Goal: Information Seeking & Learning: Learn about a topic

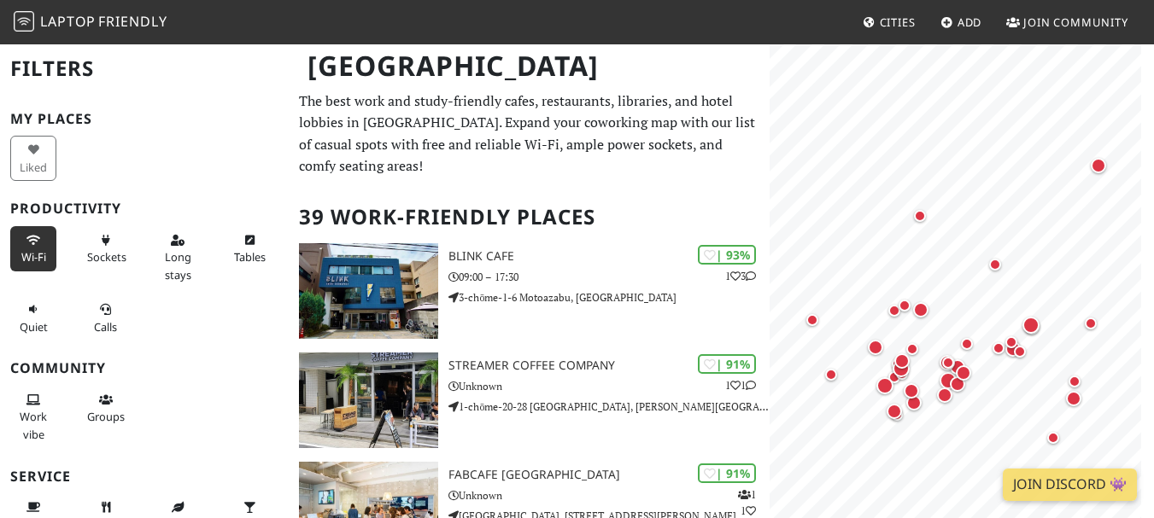
click at [35, 245] on icon at bounding box center [33, 241] width 14 height 11
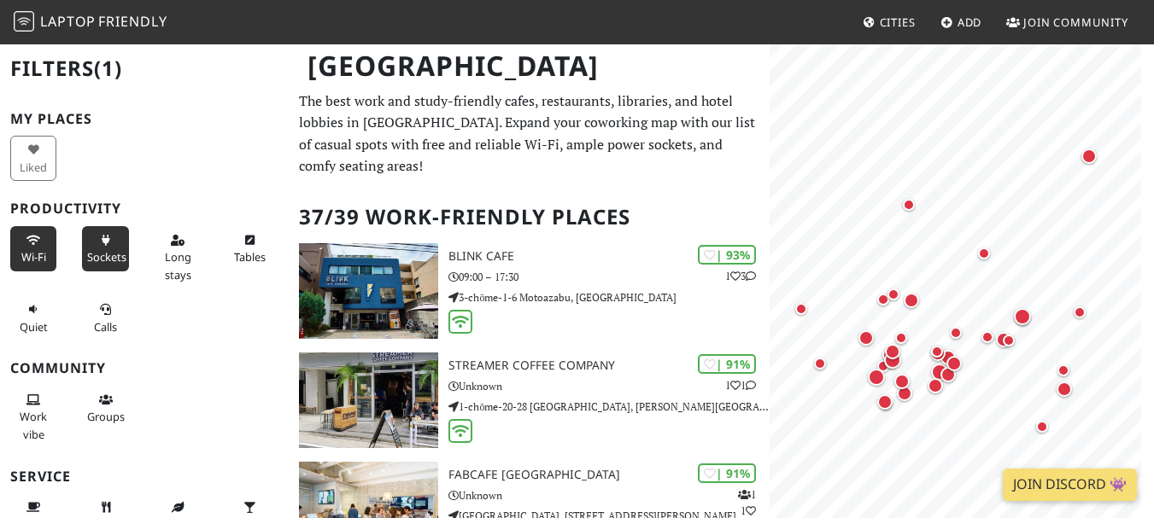
click at [99, 240] on icon at bounding box center [106, 241] width 14 height 11
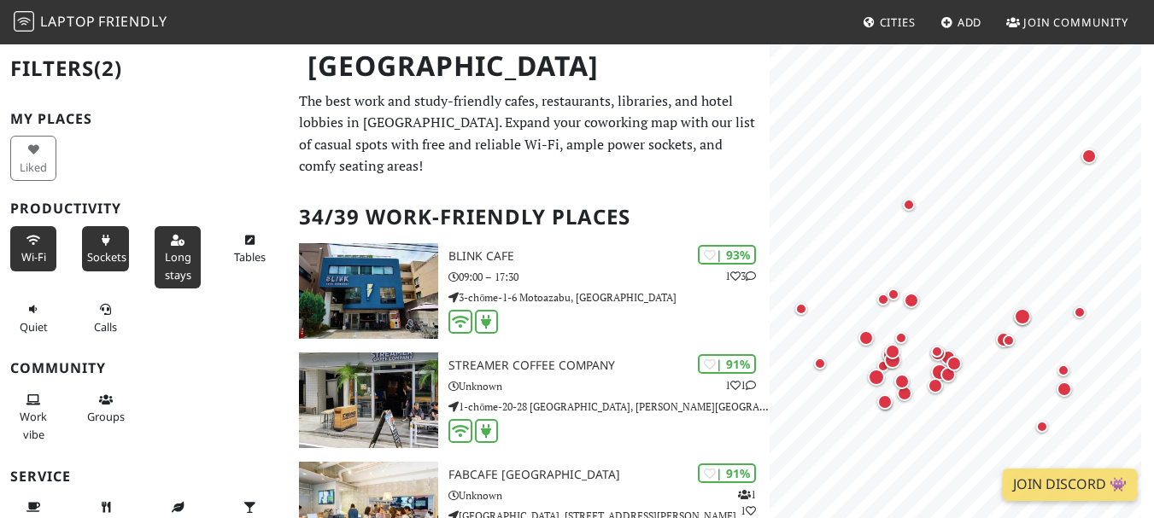
click at [175, 257] on span "Long stays" at bounding box center [178, 265] width 26 height 32
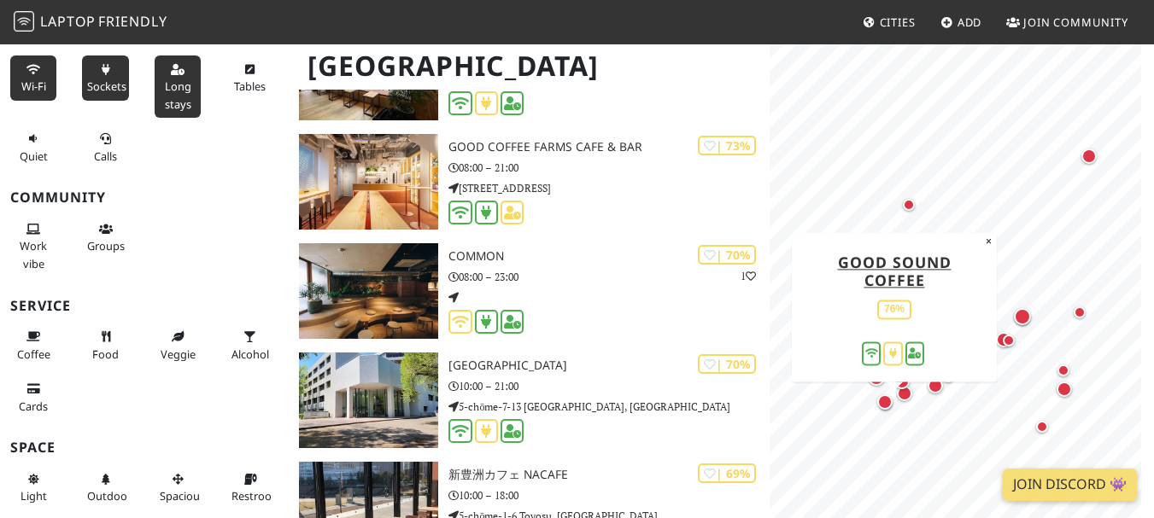
scroll to position [769, 0]
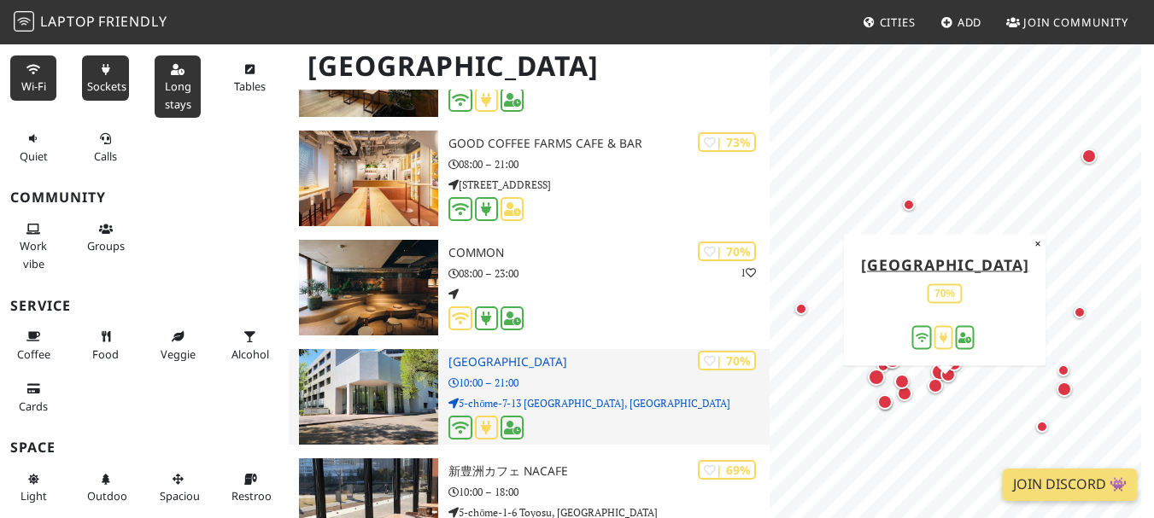
click at [624, 375] on p "10:00 – 21:00" at bounding box center [608, 383] width 320 height 16
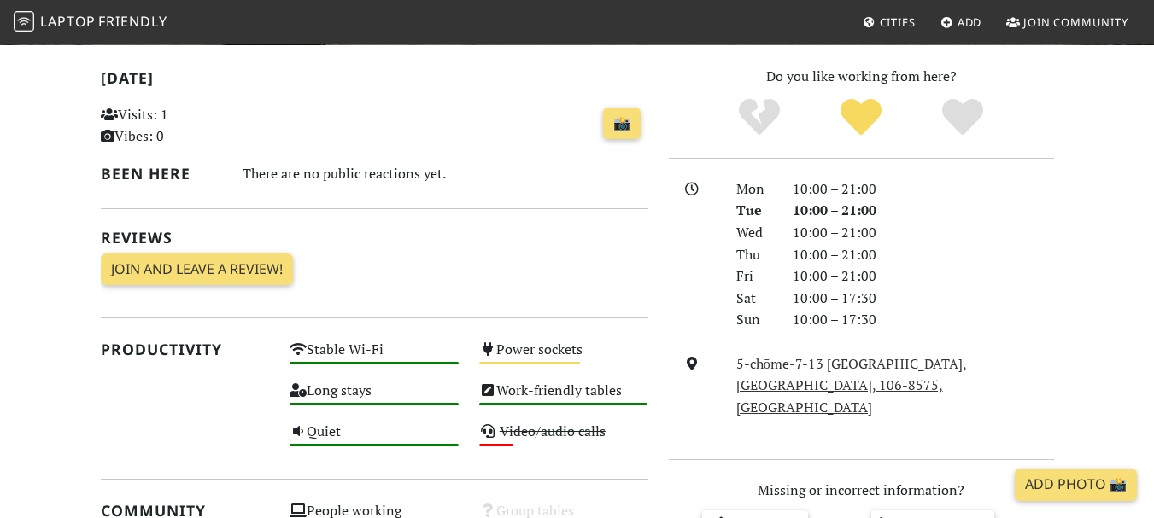
scroll to position [171, 0]
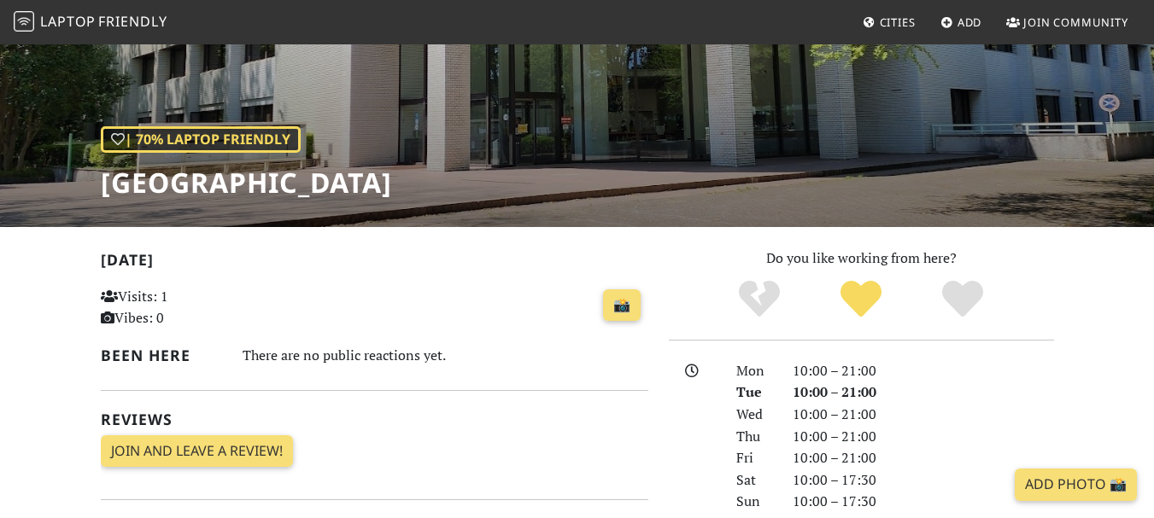
drag, startPoint x: 73, startPoint y: 178, endPoint x: 716, endPoint y: 169, distance: 644.0
click at [716, 169] on div "| 70% Laptop Friendly [GEOGRAPHIC_DATA]" at bounding box center [577, 49] width 1154 height 355
copy h1 "[GEOGRAPHIC_DATA]"
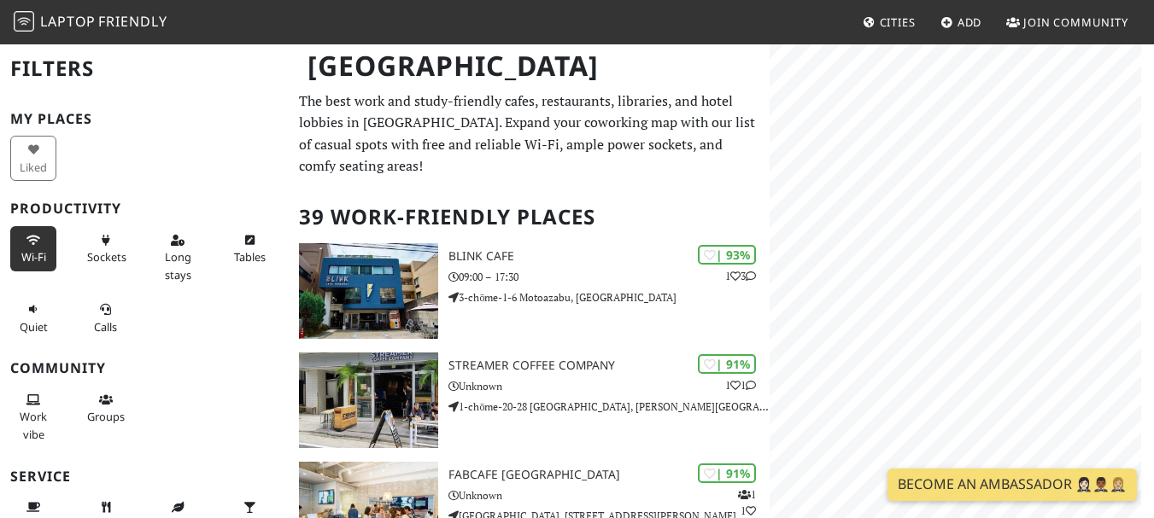
click at [41, 236] on button "Wi-Fi" at bounding box center [33, 248] width 46 height 45
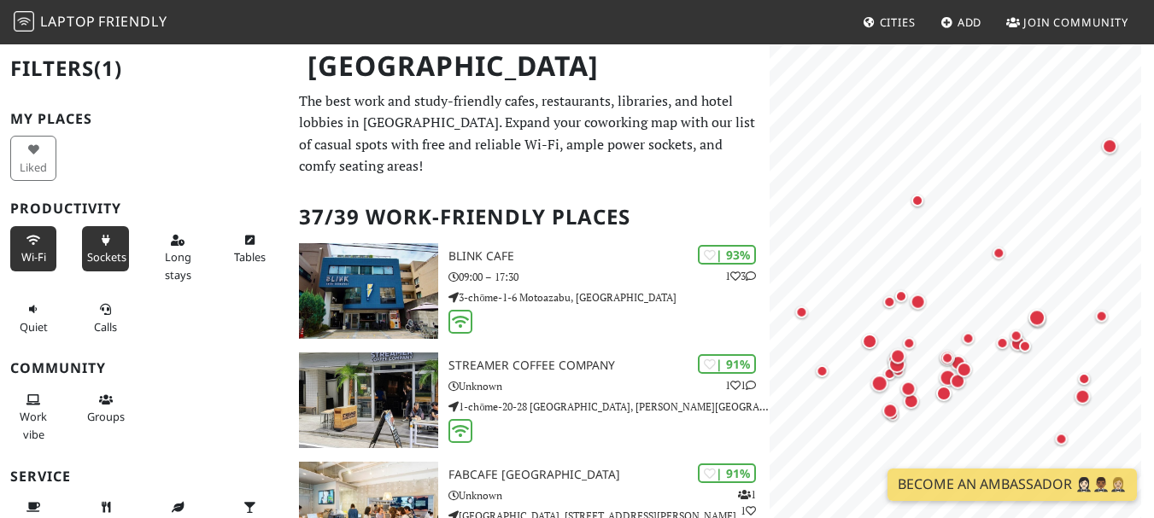
click at [107, 236] on icon at bounding box center [106, 241] width 14 height 11
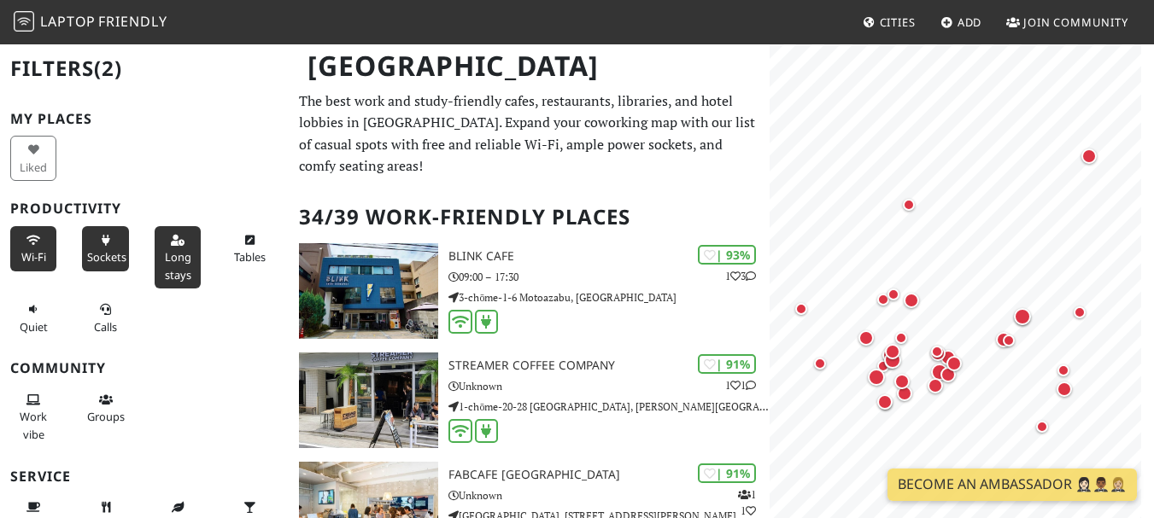
click at [189, 251] on button "Long stays" at bounding box center [178, 257] width 46 height 62
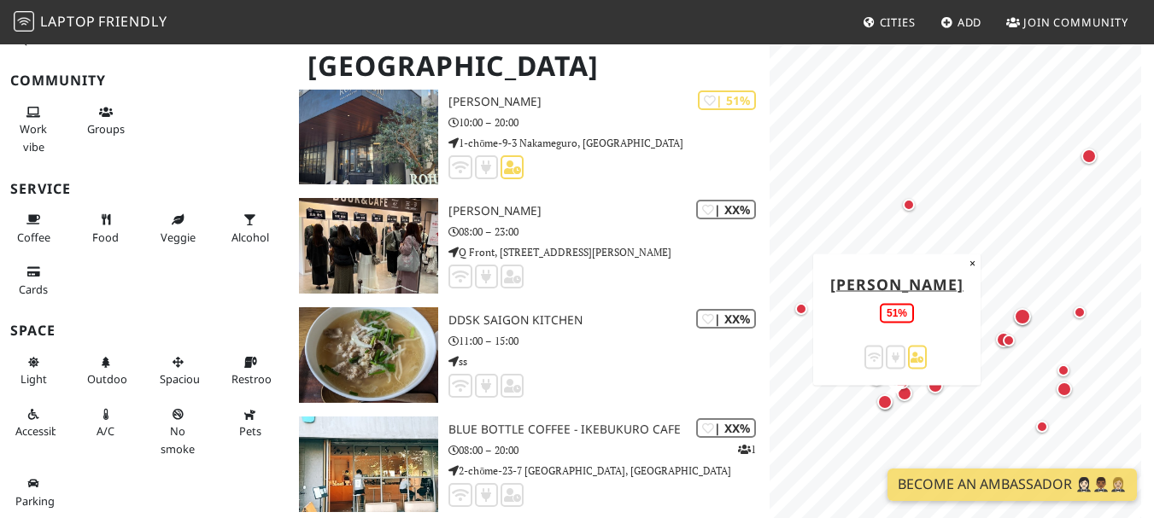
scroll to position [3160, 0]
